Goal: Check status

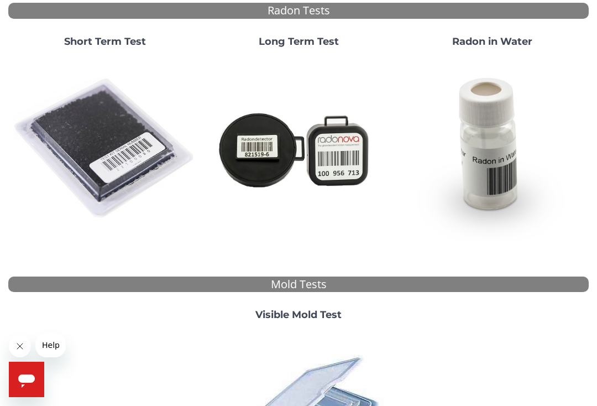
scroll to position [98, 0]
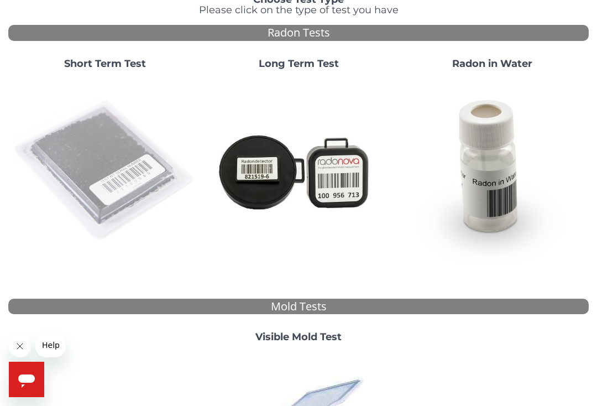
click at [101, 187] on img at bounding box center [105, 171] width 185 height 185
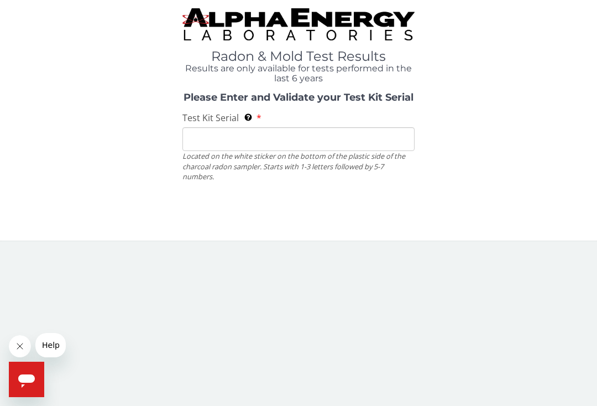
scroll to position [0, 0]
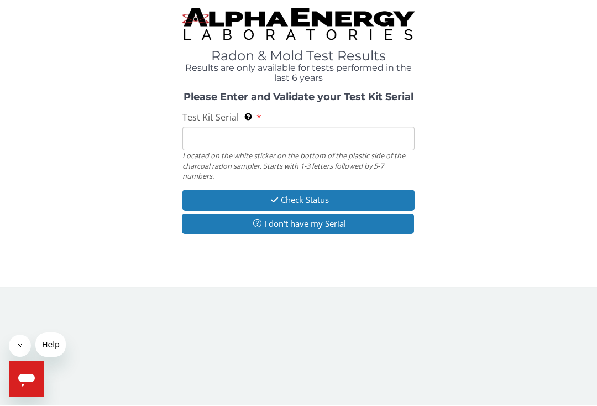
click at [213, 138] on input "Test Kit Serial Located on the white sticker on the bottom of the plastic side …" at bounding box center [299, 139] width 232 height 24
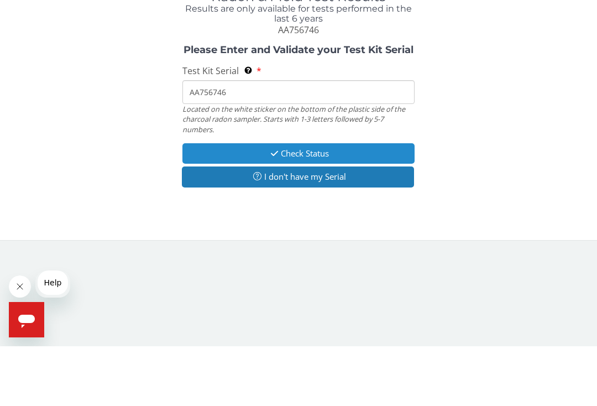
type input "AA756746"
click at [324, 203] on button "Check Status" at bounding box center [299, 213] width 232 height 20
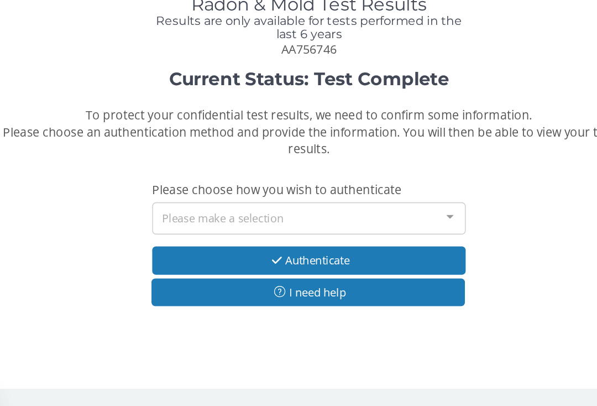
click at [275, 203] on div "Please make a selection" at bounding box center [299, 215] width 232 height 24
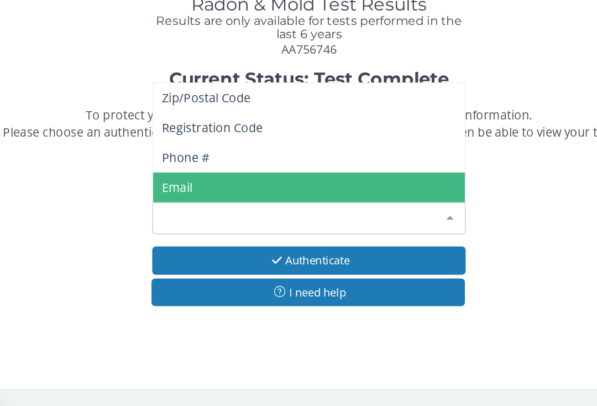
click at [183, 181] on span "Email" at bounding box center [298, 192] width 231 height 22
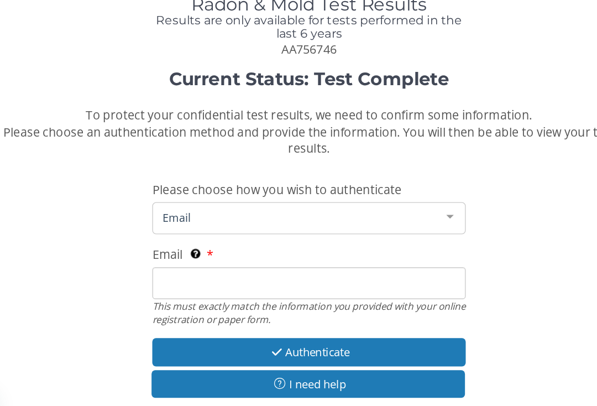
click at [183, 251] on input "Email This must exactly match the information you provided with your online reg…" at bounding box center [299, 263] width 232 height 24
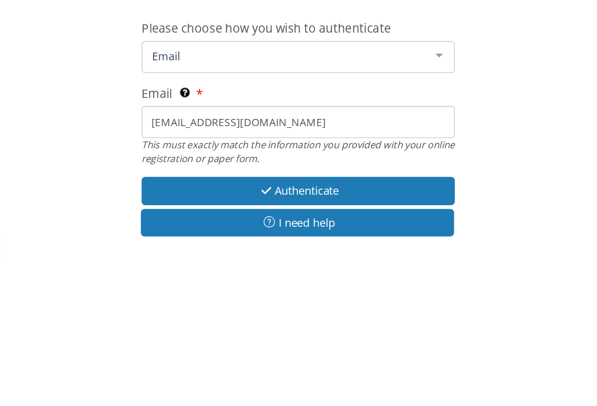
scroll to position [81, 0]
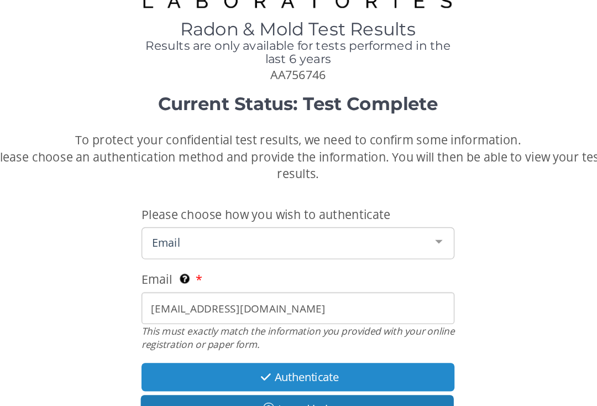
type input "[EMAIL_ADDRESS][DOMAIN_NAME]"
click at [226, 289] on button "Authenticate" at bounding box center [299, 299] width 232 height 20
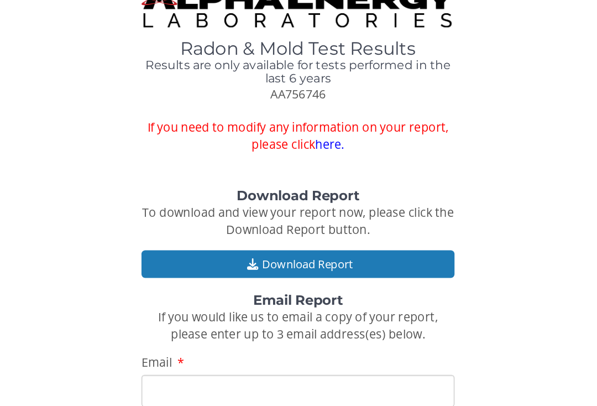
scroll to position [0, 0]
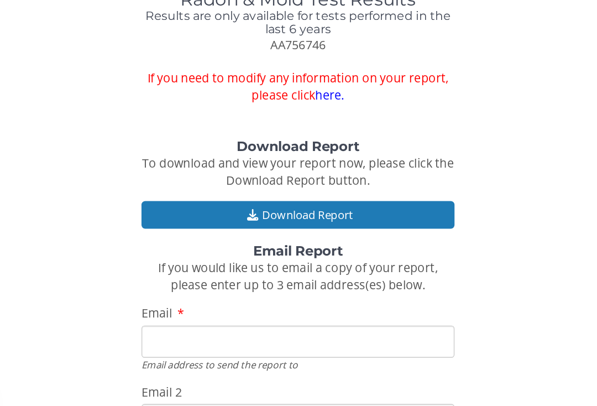
click at [183, 298] on input "Email" at bounding box center [299, 310] width 232 height 24
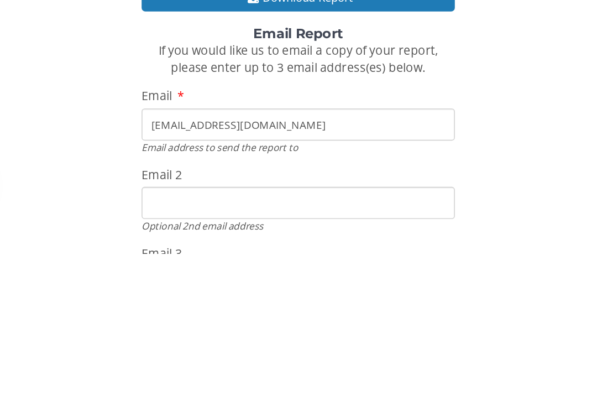
scroll to position [127, 0]
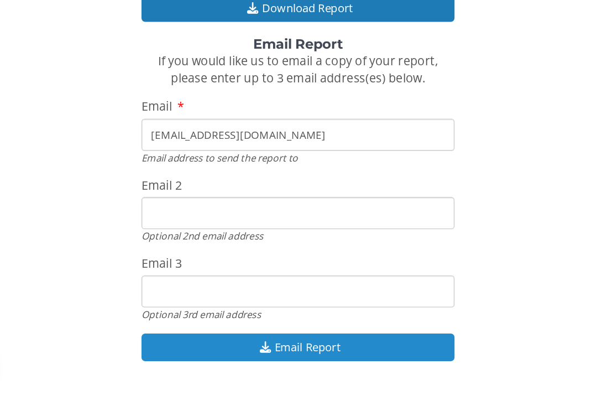
type input "[EMAIL_ADDRESS][DOMAIN_NAME]"
click at [248, 331] on button "Email Report" at bounding box center [299, 341] width 232 height 20
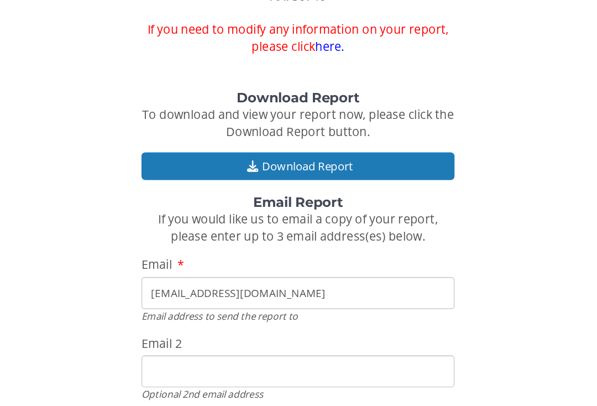
scroll to position [92, 0]
